Goal: Book appointment/travel/reservation

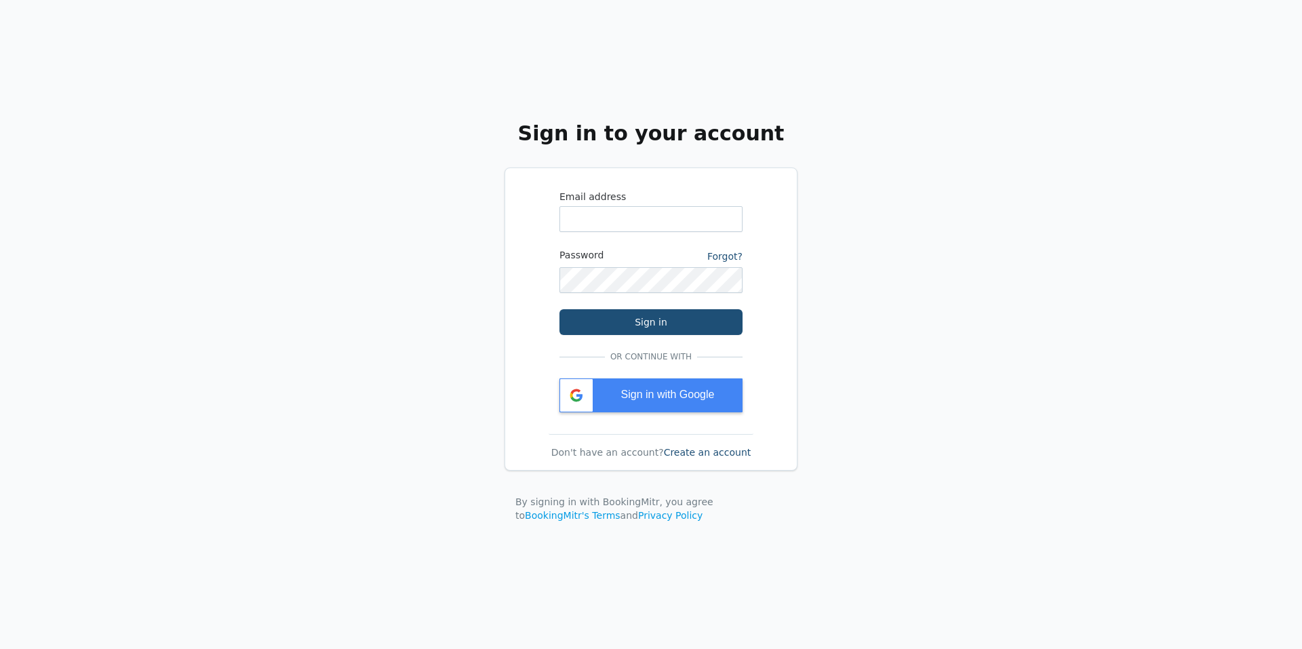
click at [634, 202] on label "Email address" at bounding box center [651, 197] width 183 height 14
click at [634, 206] on input "WhatsApp Phone Number" at bounding box center [651, 219] width 183 height 26
click at [634, 214] on input "WhatsApp Phone Number" at bounding box center [651, 219] width 183 height 26
type input "hershey@mathnasium.com"
click at [693, 404] on div "Sign in with Google" at bounding box center [651, 396] width 183 height 34
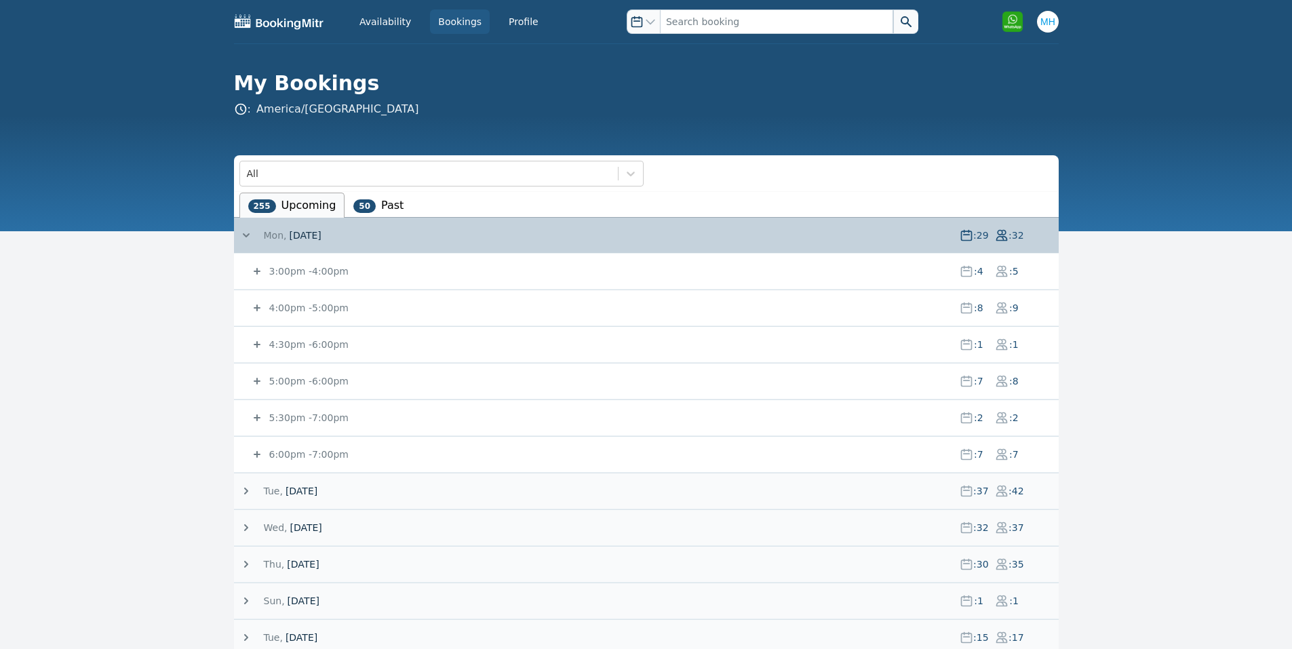
click at [316, 234] on span "[DATE]" at bounding box center [305, 236] width 32 height 14
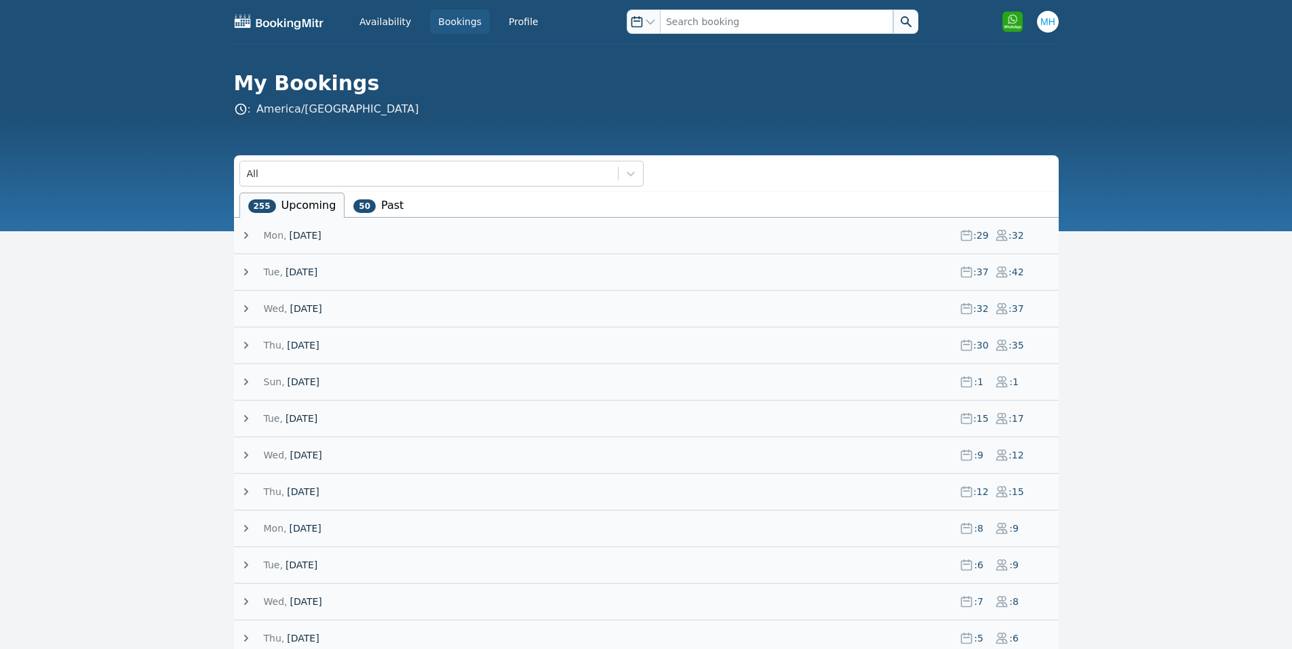
drag, startPoint x: 304, startPoint y: 267, endPoint x: 309, endPoint y: 273, distance: 8.2
click at [307, 271] on span "[DATE]" at bounding box center [302, 272] width 32 height 14
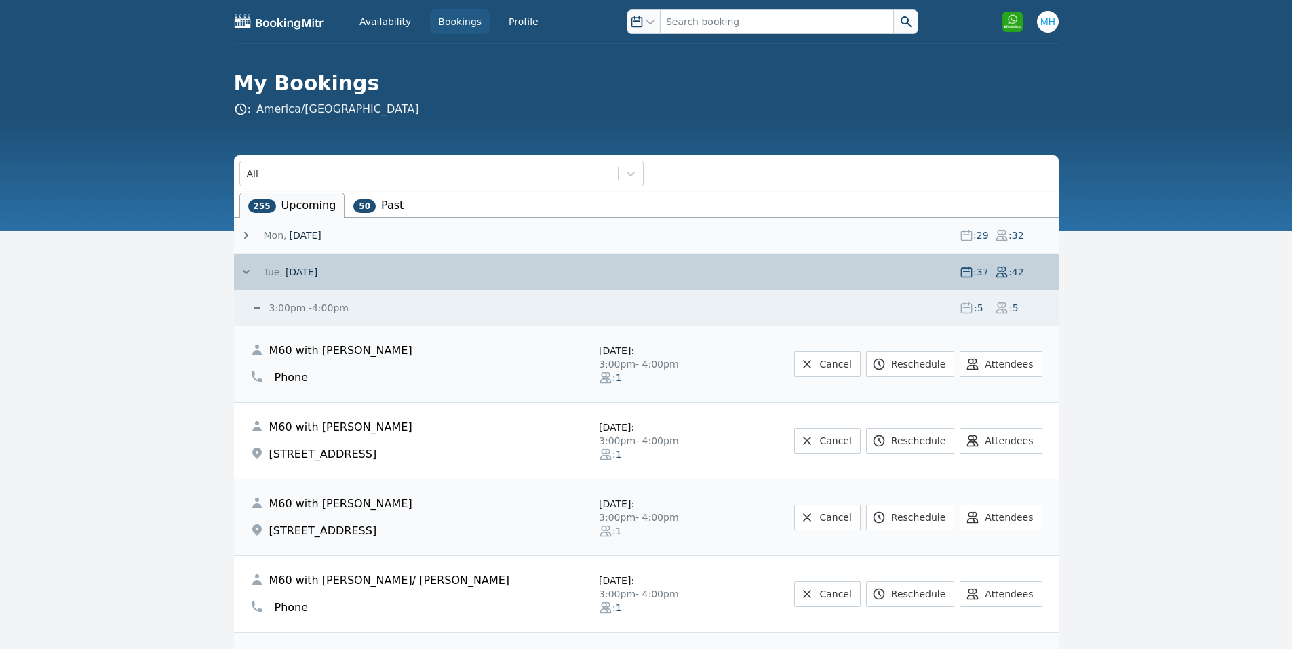
click at [309, 273] on span "[DATE]" at bounding box center [302, 272] width 32 height 14
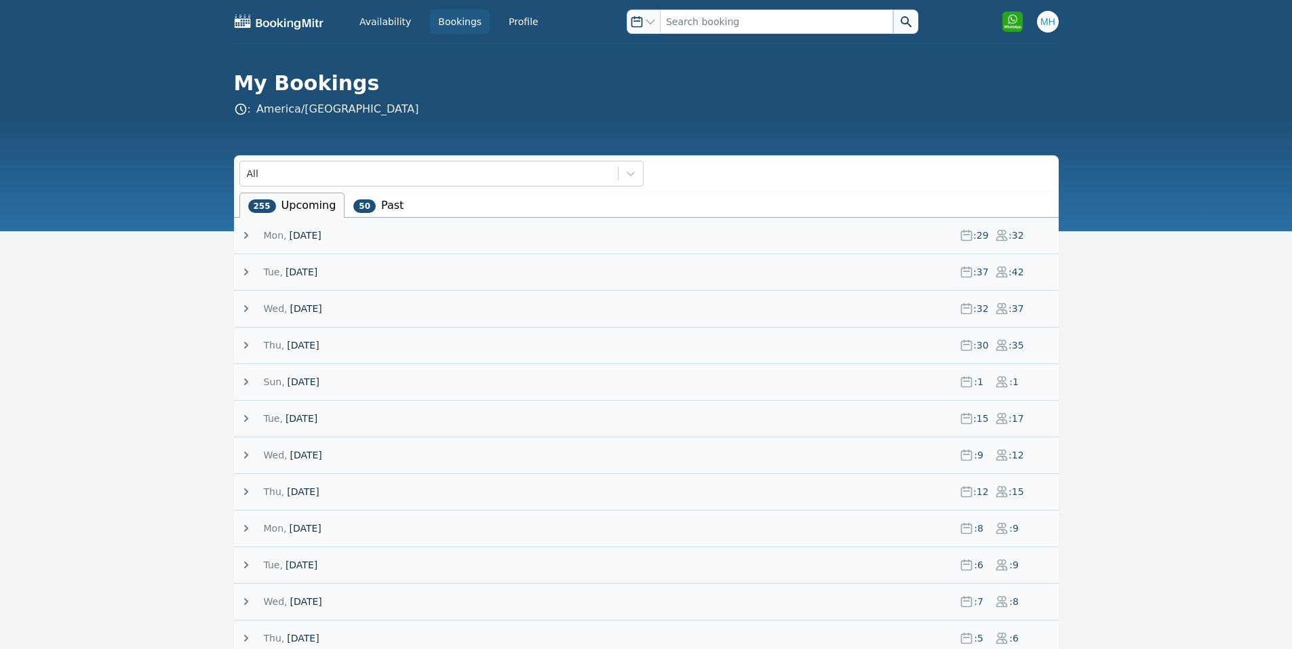
click at [300, 234] on span "[DATE]" at bounding box center [305, 236] width 32 height 14
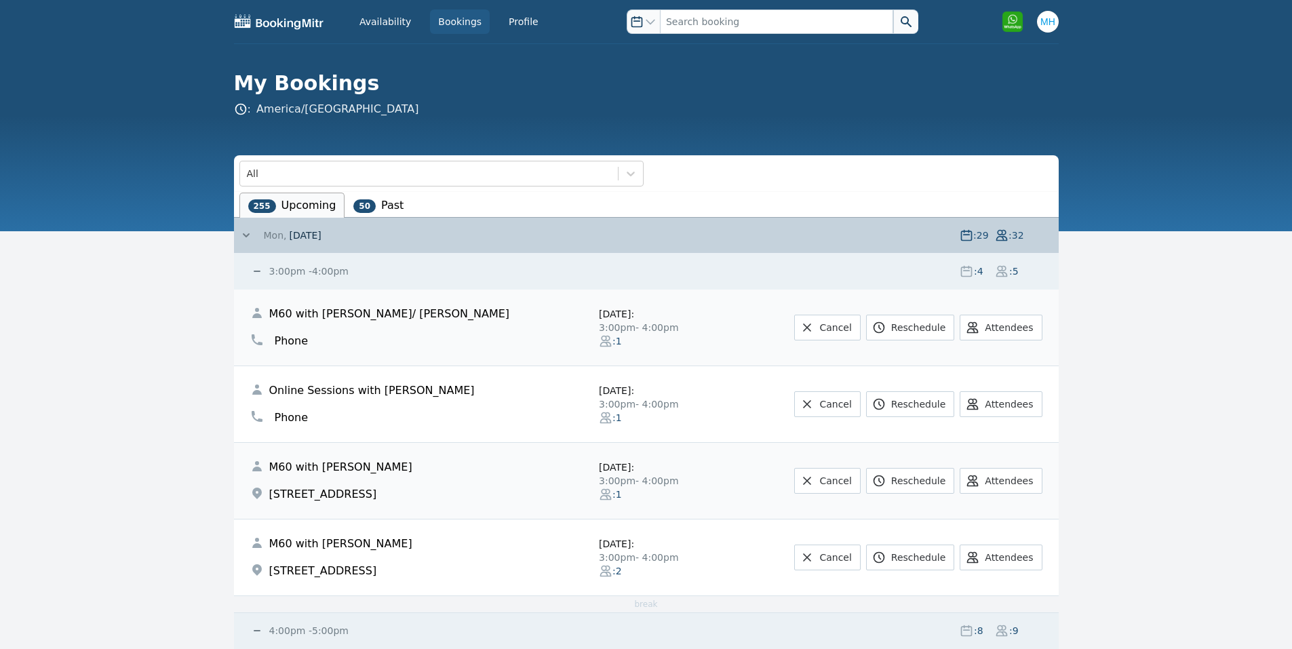
click at [300, 234] on span "[DATE]" at bounding box center [305, 236] width 32 height 14
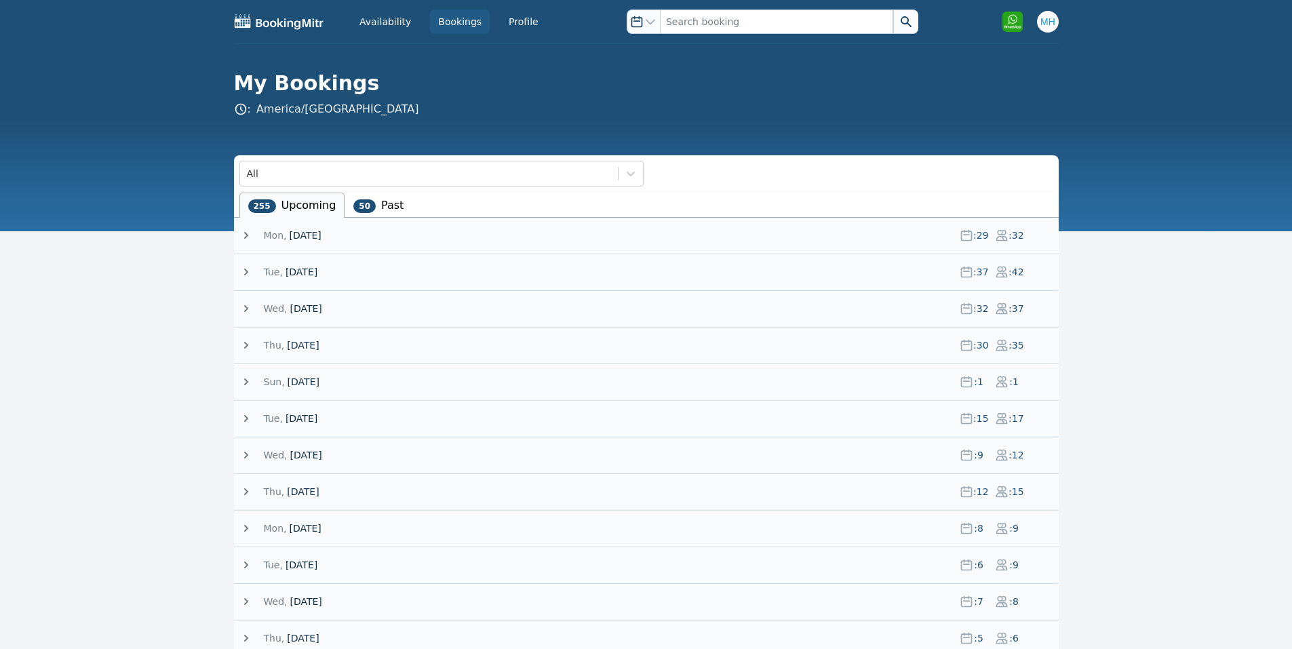
click at [299, 265] on span "[DATE]" at bounding box center [302, 272] width 32 height 14
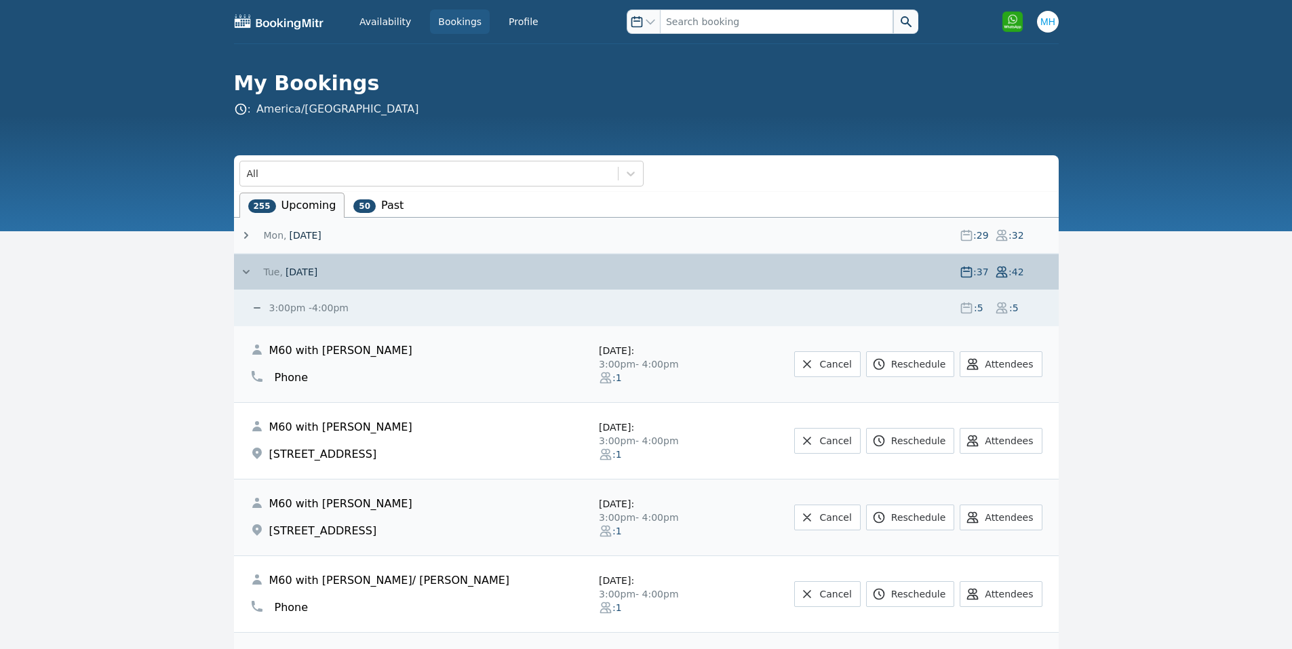
click at [306, 270] on span "[DATE]" at bounding box center [302, 272] width 32 height 14
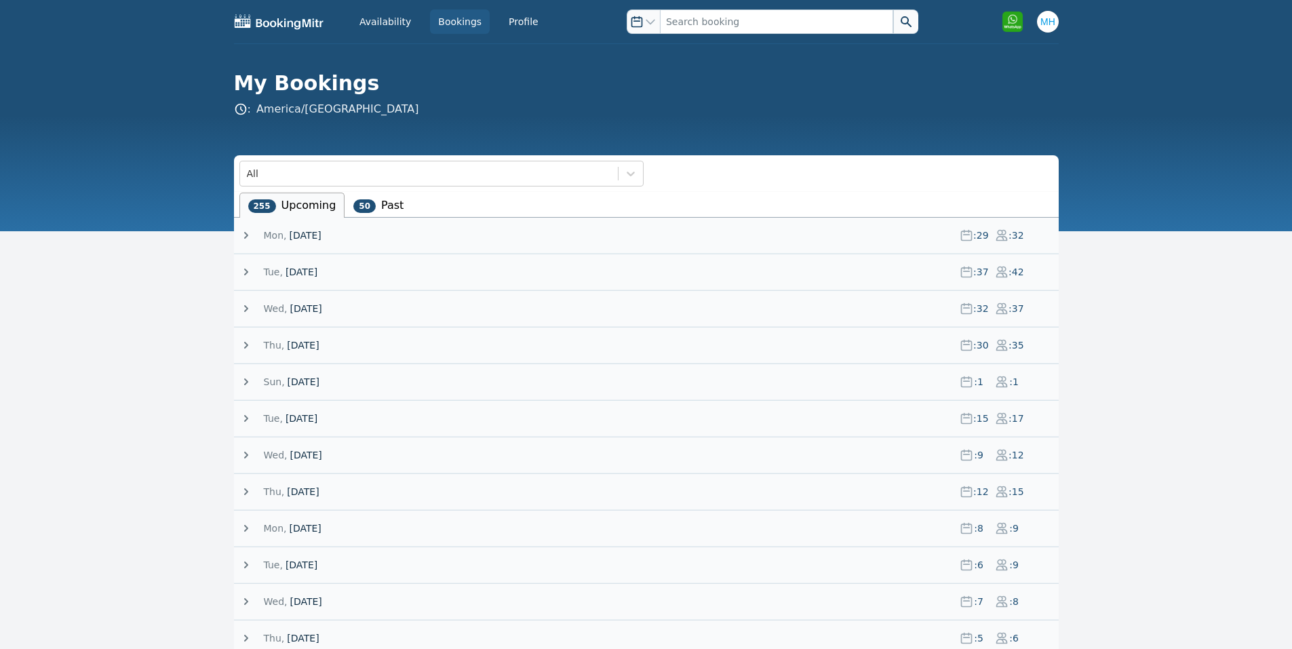
click at [305, 271] on span "[DATE]" at bounding box center [302, 272] width 32 height 14
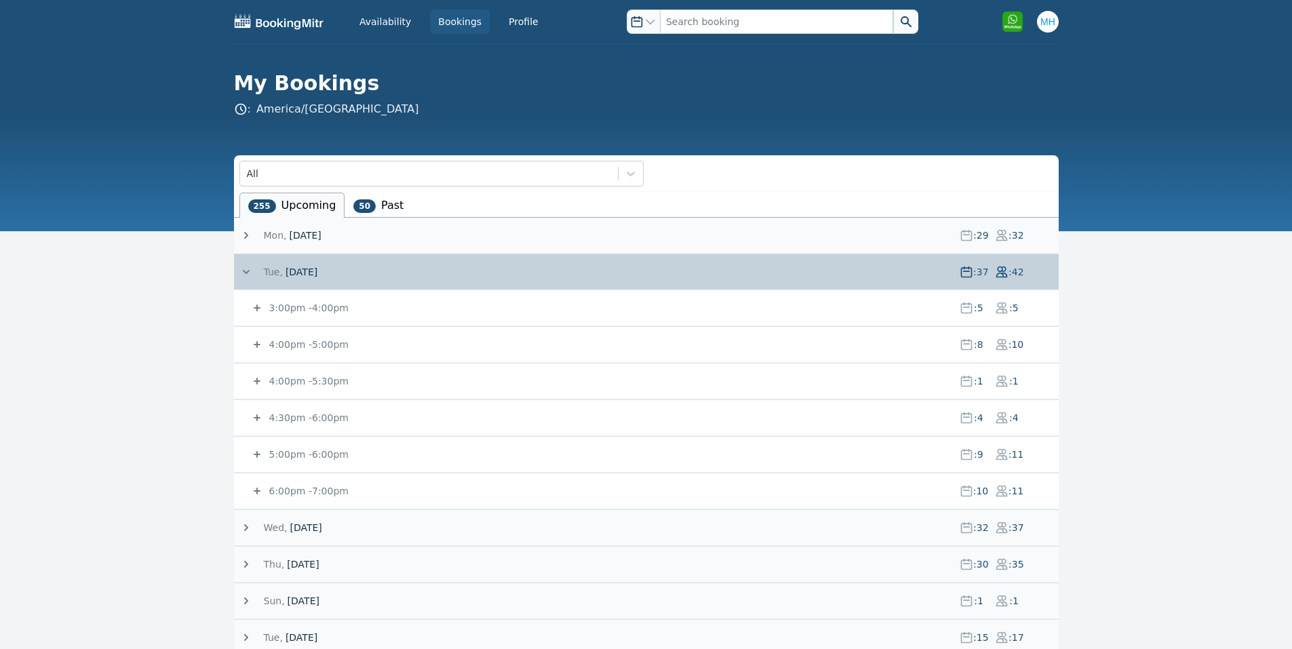
click at [290, 342] on small "4:00pm - 5:00pm" at bounding box center [308, 344] width 82 height 11
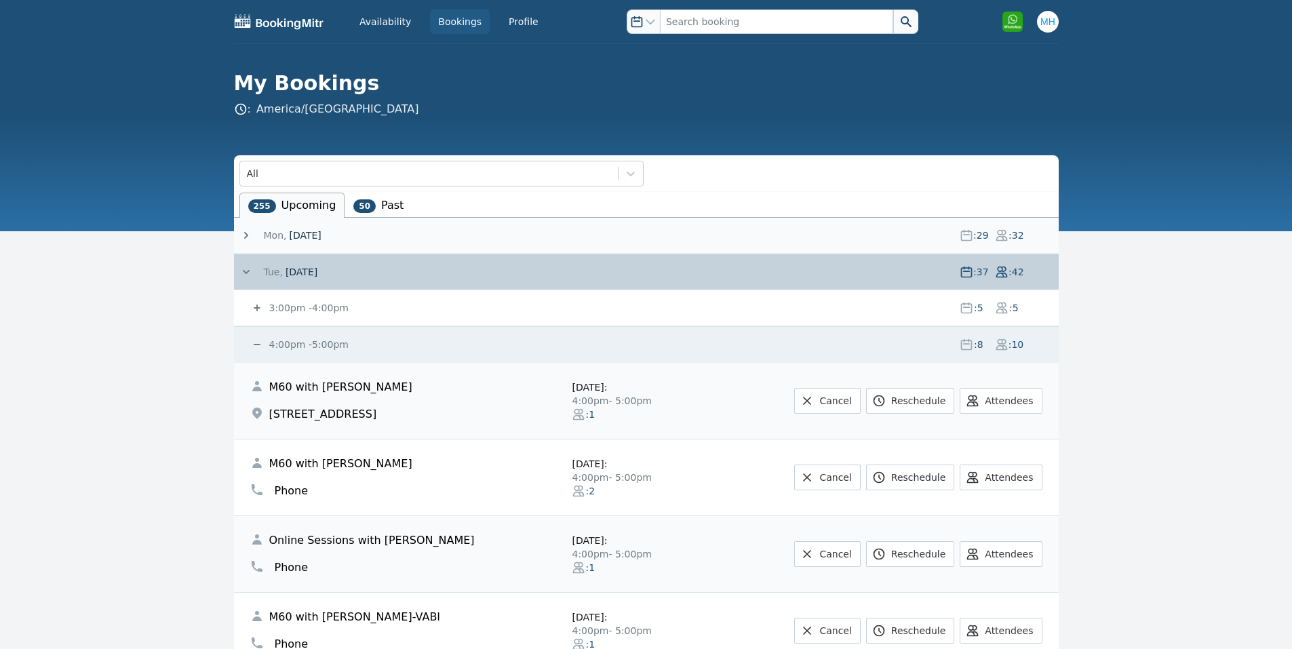
click at [290, 342] on small "4:00pm - 5:00pm" at bounding box center [308, 344] width 82 height 11
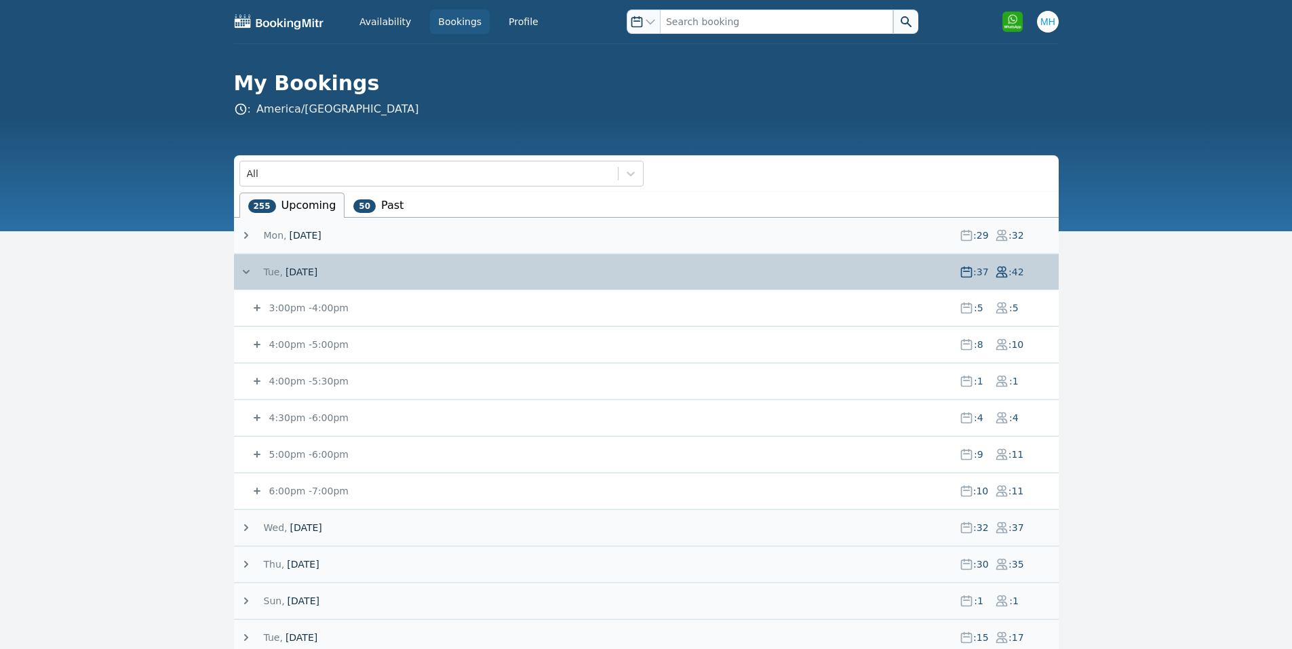
click at [269, 266] on span "Tue," at bounding box center [273, 272] width 19 height 14
